Goal: Task Accomplishment & Management: Use online tool/utility

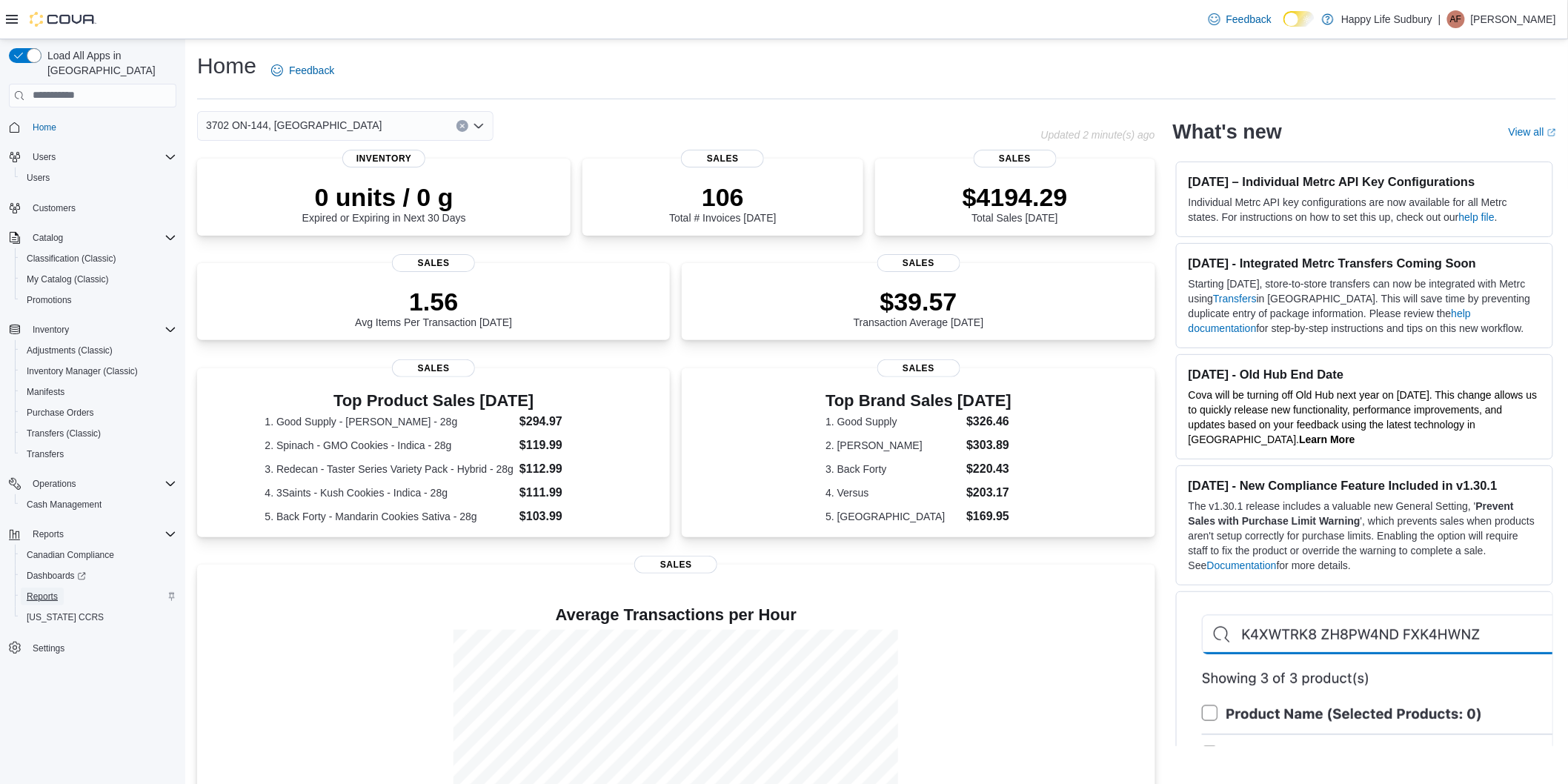
click at [56, 588] on span "Reports" at bounding box center [42, 596] width 31 height 18
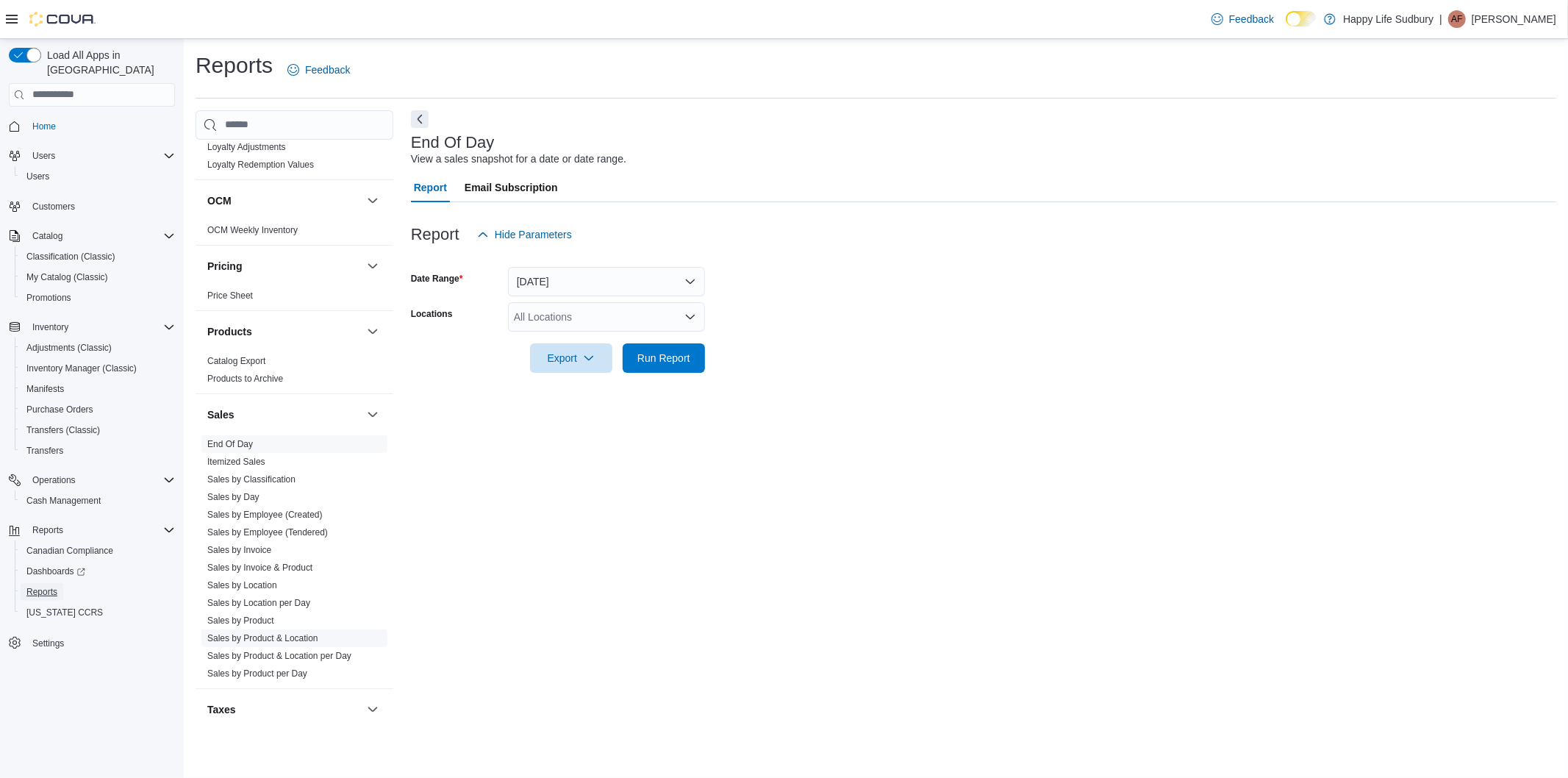
scroll to position [816, 0]
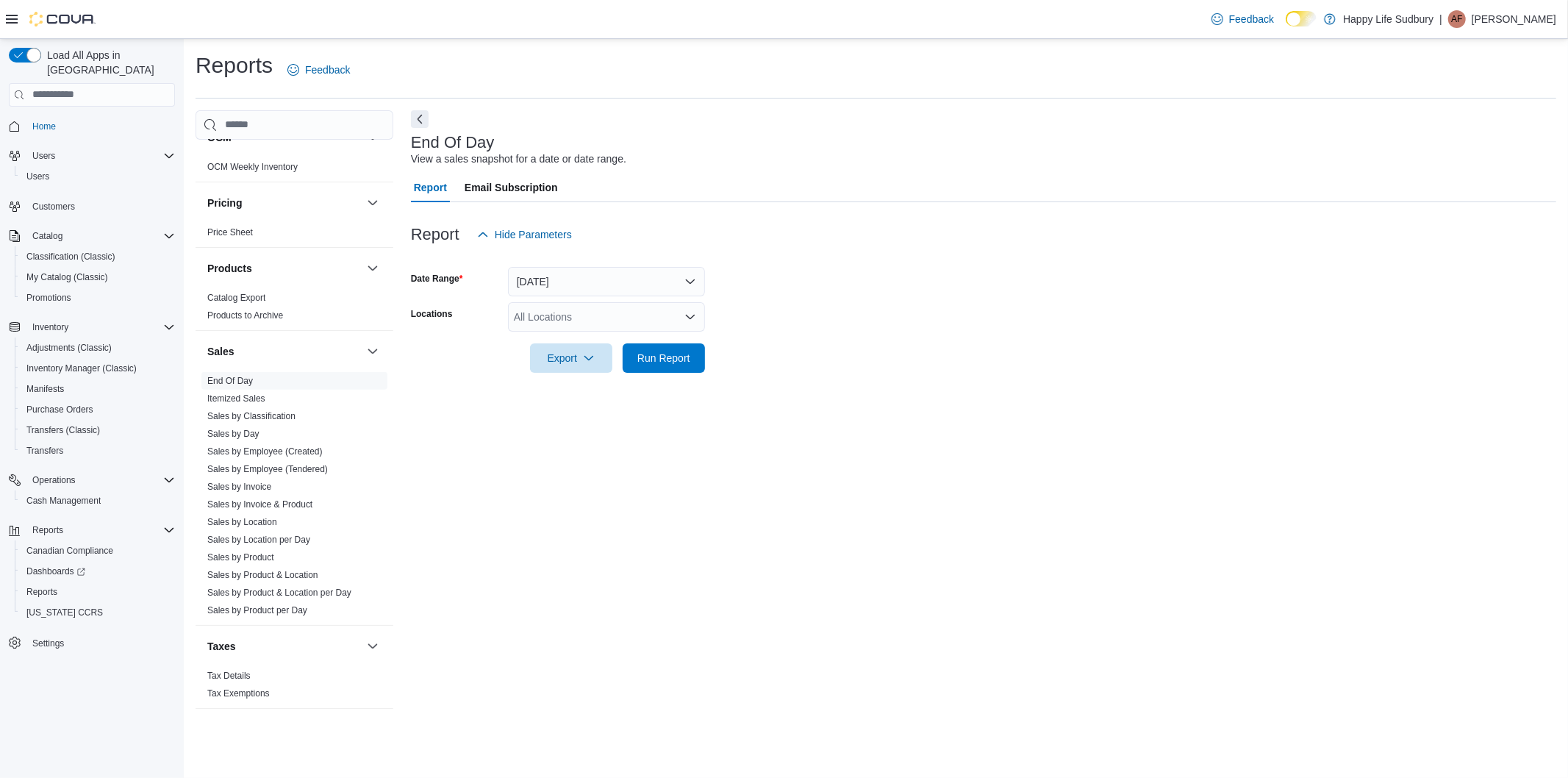
click at [598, 306] on div "All Locations" at bounding box center [606, 316] width 197 height 29
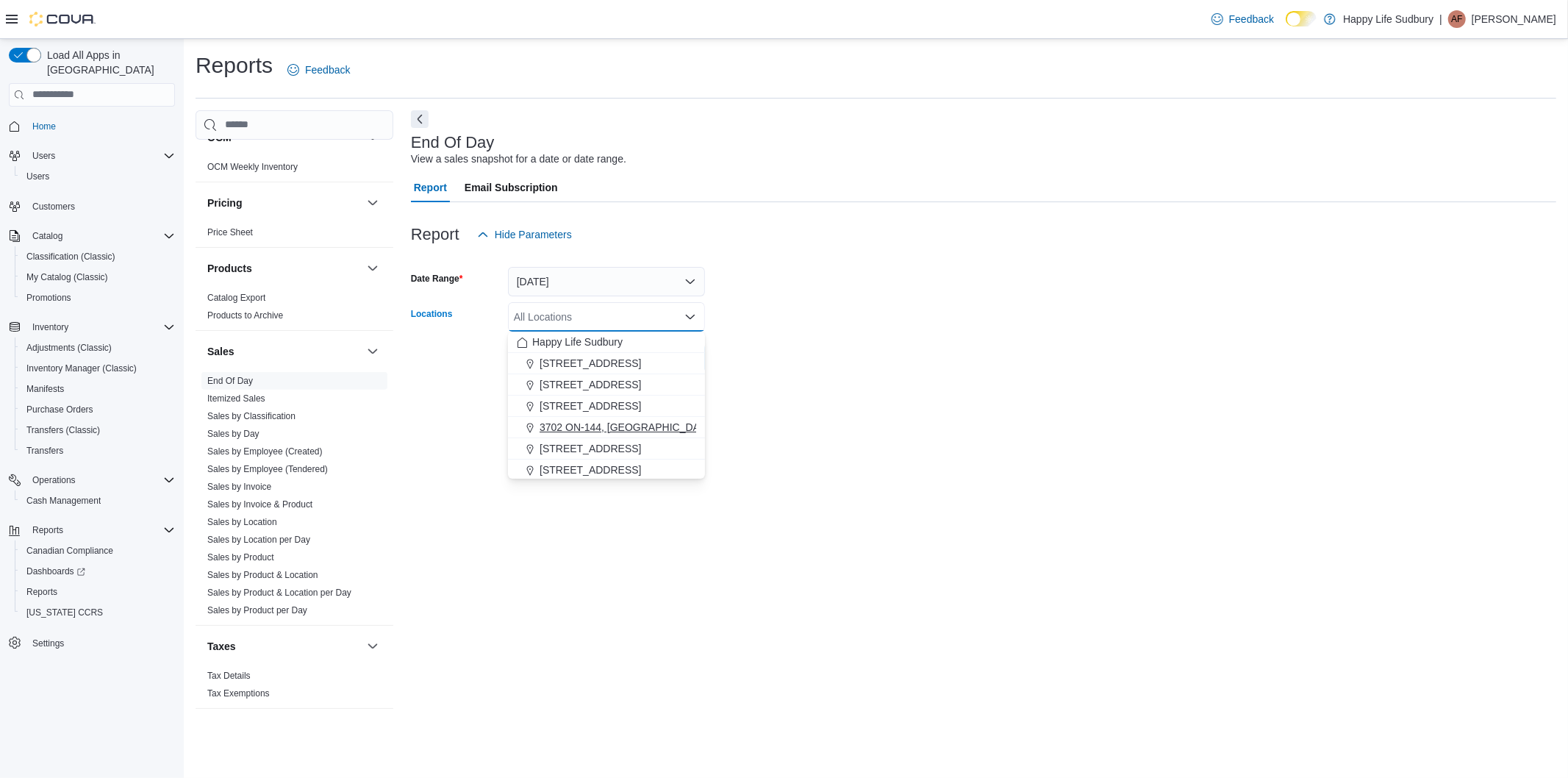
click at [615, 420] on span "3702 ON-144, [GEOGRAPHIC_DATA]" at bounding box center [627, 427] width 175 height 15
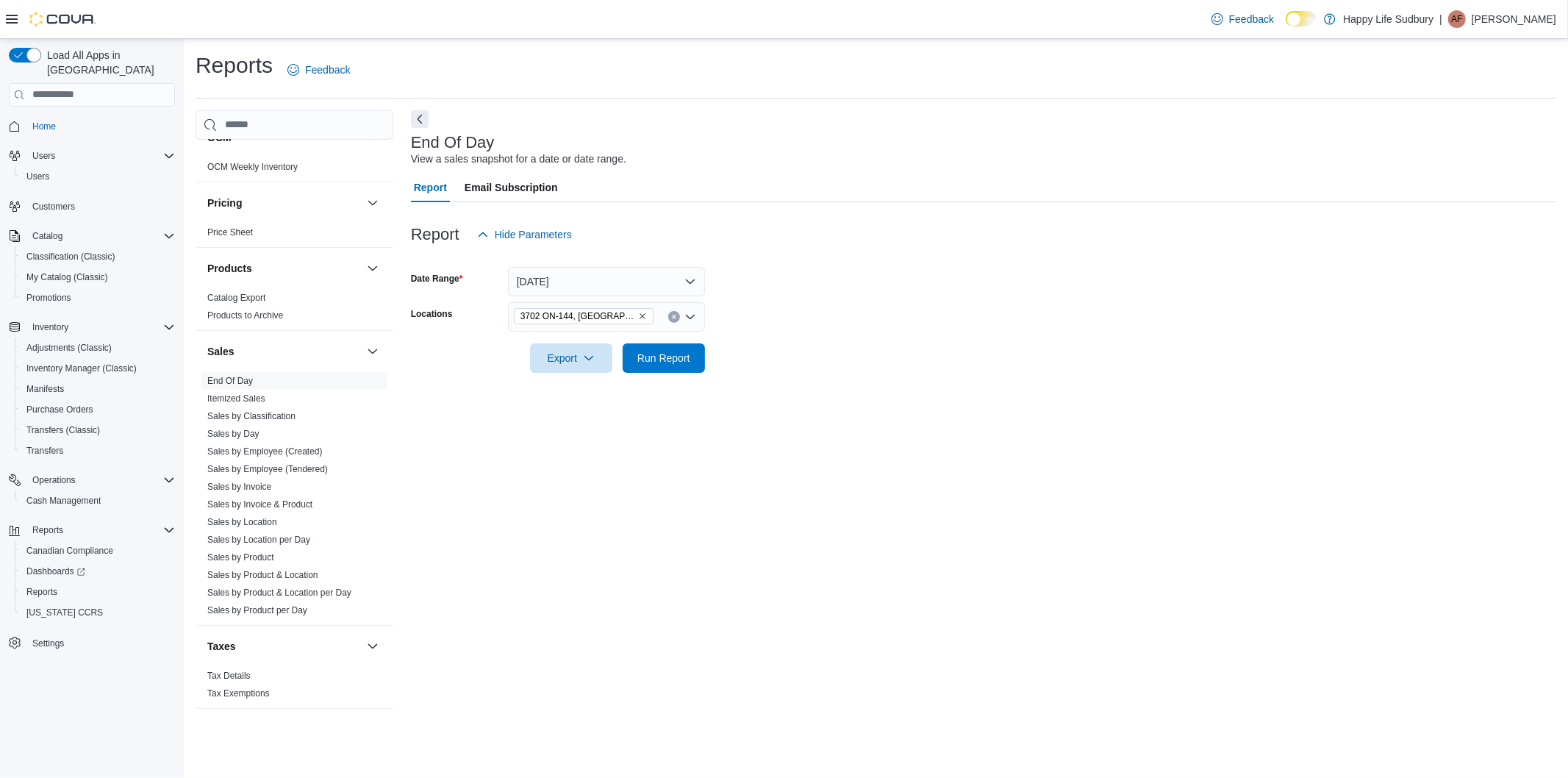
click at [998, 420] on div "End Of Day View a sales snapshot for a date or date range. Report Email Subscri…" at bounding box center [984, 416] width 1146 height 613
click at [601, 359] on span "Export" at bounding box center [571, 357] width 65 height 29
click at [601, 414] on span "Export to Pdf" at bounding box center [573, 417] width 66 height 12
click at [591, 350] on span "Export" at bounding box center [571, 357] width 65 height 29
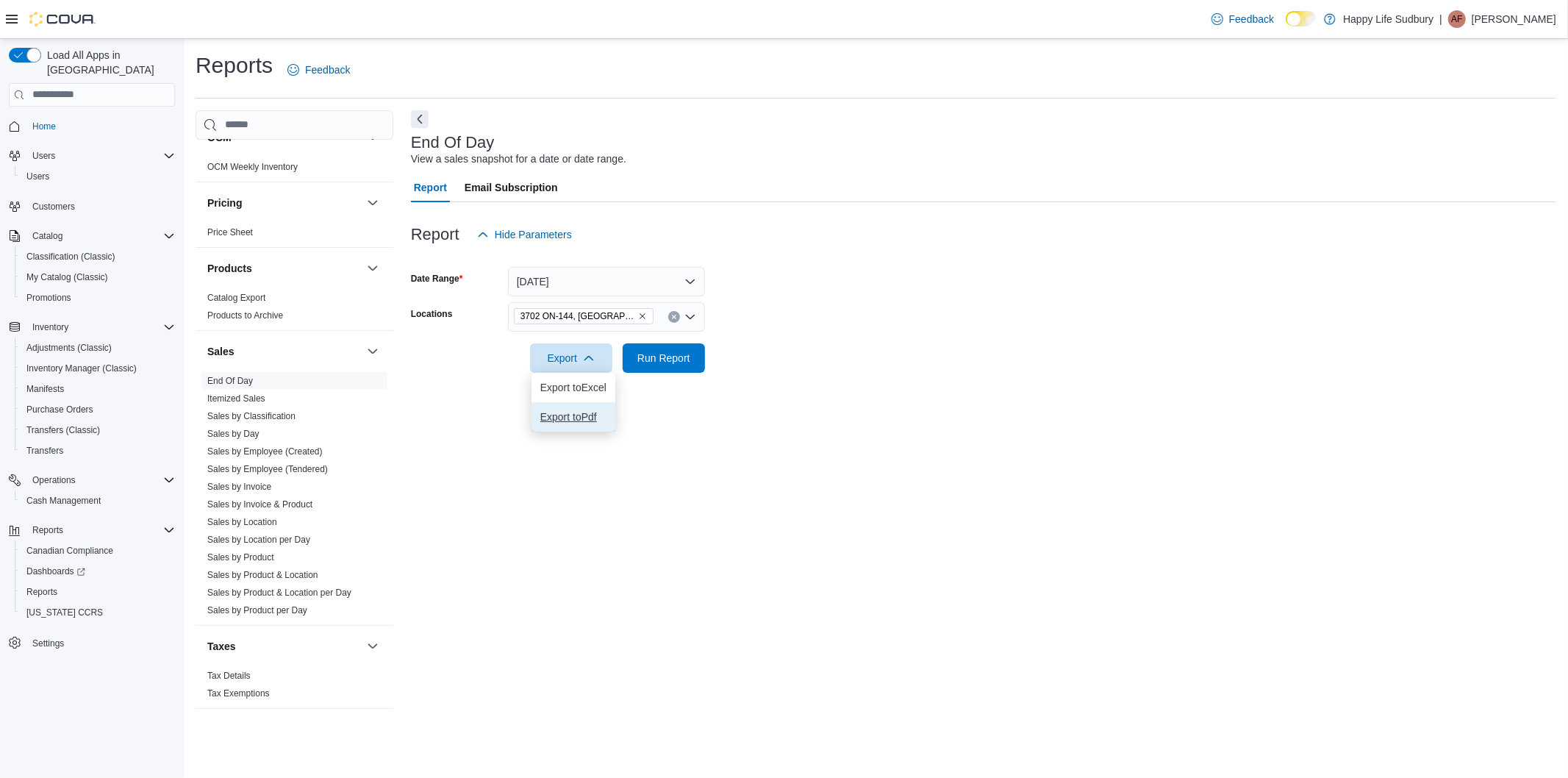
click at [592, 408] on button "Export to Pdf" at bounding box center [574, 416] width 84 height 29
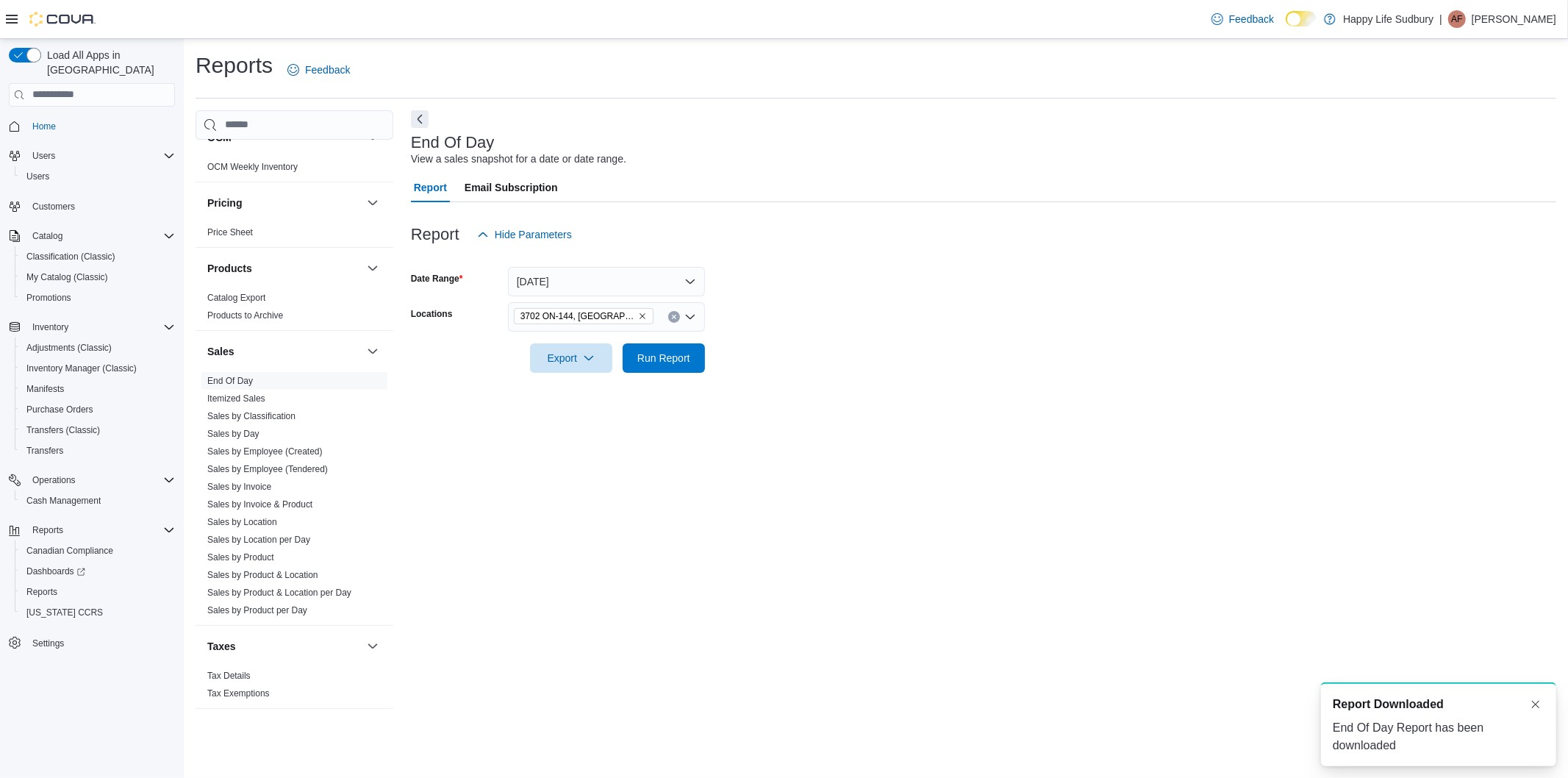
drag, startPoint x: 1275, startPoint y: 38, endPoint x: 1264, endPoint y: 44, distance: 12.5
click at [1270, 38] on div "Feedback Dark Mode Happy Life Sudbury | AF [PERSON_NAME]" at bounding box center [784, 20] width 1568 height 39
click at [1105, 351] on form "Date Range [DATE] Locations 3702 ON-144, Chelmsford Export Run Report" at bounding box center [984, 311] width 1146 height 123
